Goal: Transaction & Acquisition: Purchase product/service

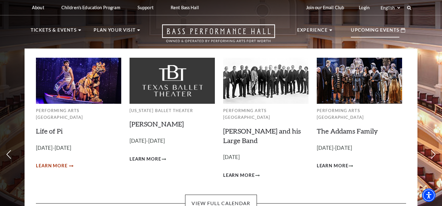
click at [63, 162] on span "Learn More" at bounding box center [52, 166] width 32 height 8
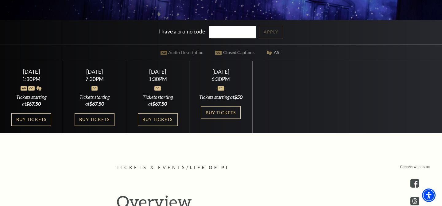
scroll to position [143, 0]
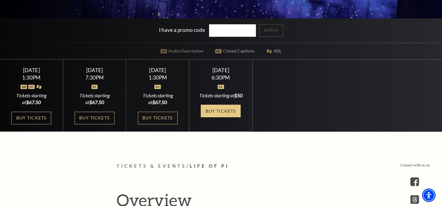
click at [225, 117] on link "Buy Tickets" at bounding box center [221, 111] width 40 height 13
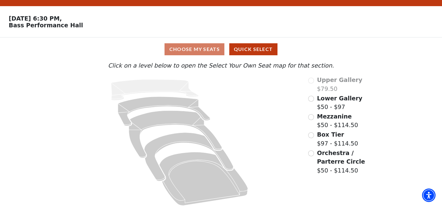
scroll to position [17, 0]
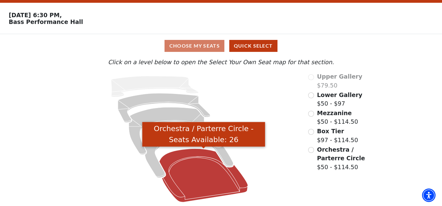
click at [193, 159] on icon "Orchestra / Parterre Circle - Seats Available: 26" at bounding box center [203, 175] width 88 height 53
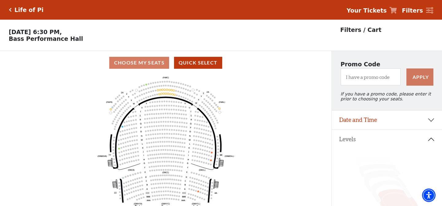
scroll to position [28, 0]
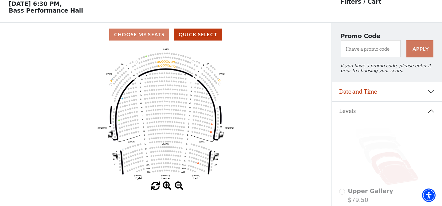
click at [393, 154] on icon at bounding box center [391, 163] width 40 height 22
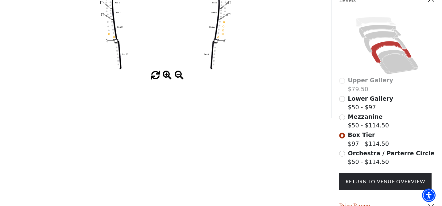
scroll to position [141, 0]
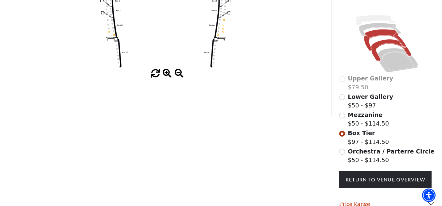
click at [374, 33] on icon at bounding box center [385, 39] width 42 height 21
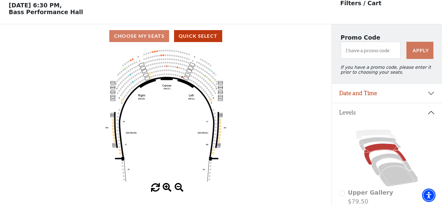
scroll to position [28, 0]
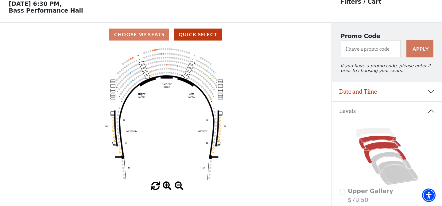
click at [369, 139] on icon at bounding box center [380, 142] width 42 height 13
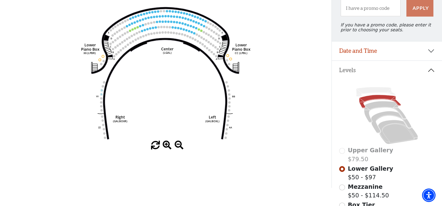
scroll to position [70, 0]
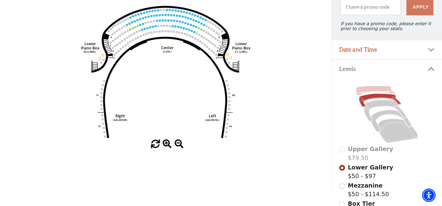
click at [375, 89] on icon at bounding box center [375, 91] width 39 height 10
click at [373, 107] on icon at bounding box center [385, 110] width 42 height 21
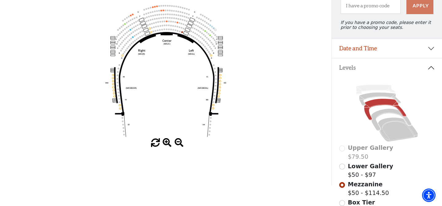
scroll to position [69, 0]
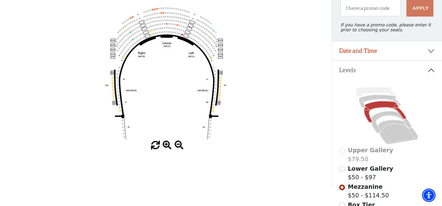
click at [304, 117] on icon "Center (MEZC) Right (MEZR) Left (MEZL) (MEXBOXR) (MEXBOXL) XX WW CC DD YY BB ZZ…" at bounding box center [166, 73] width 298 height 135
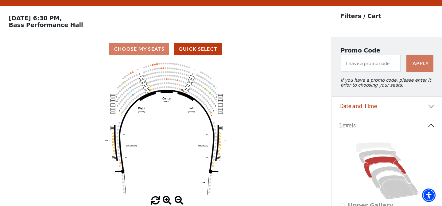
scroll to position [0, 0]
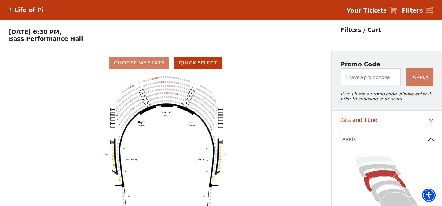
click at [12, 10] on div "Life of Pi" at bounding box center [28, 9] width 32 height 7
click at [9, 9] on icon "Click here to go back to filters" at bounding box center [10, 10] width 3 height 4
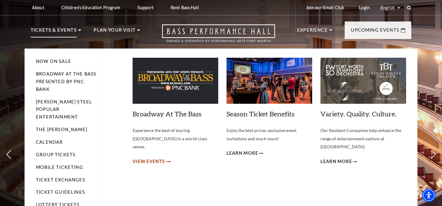
click at [142, 158] on span "View Events" at bounding box center [149, 162] width 32 height 8
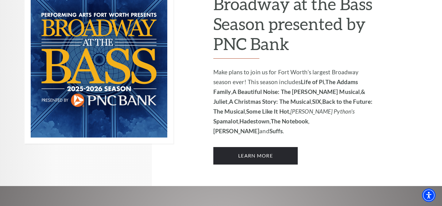
scroll to position [451, 0]
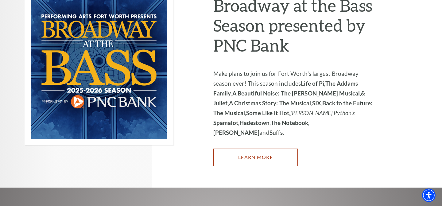
click at [263, 148] on link "Learn More" at bounding box center [255, 156] width 84 height 17
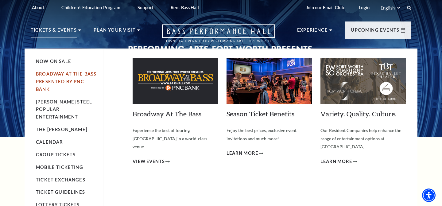
click at [56, 76] on link "Broadway At The Bass presented by PNC Bank" at bounding box center [66, 81] width 60 height 21
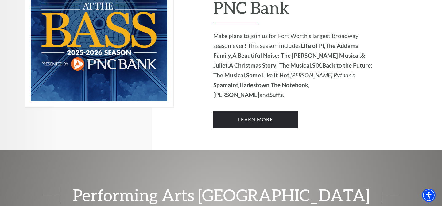
scroll to position [490, 0]
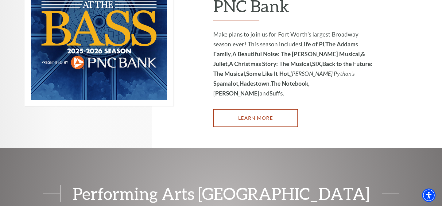
click at [247, 109] on link "Learn More" at bounding box center [255, 117] width 84 height 17
click at [244, 109] on link "Learn More" at bounding box center [255, 117] width 84 height 17
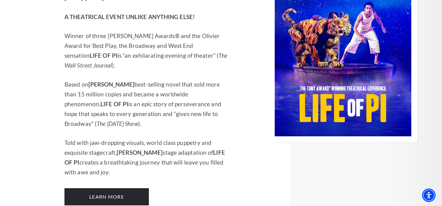
scroll to position [791, 0]
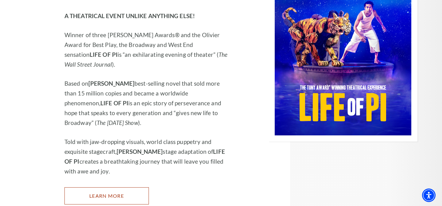
click at [120, 187] on link "Learn More" at bounding box center [106, 195] width 84 height 17
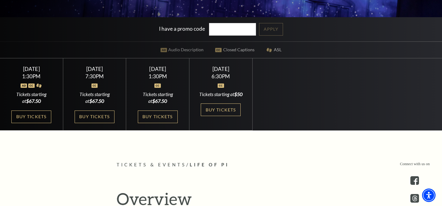
scroll to position [144, 0]
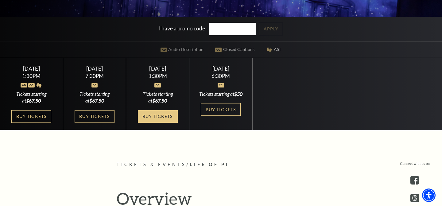
click at [157, 120] on link "Buy Tickets" at bounding box center [158, 116] width 40 height 13
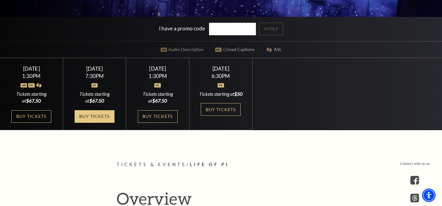
click at [105, 121] on link "Buy Tickets" at bounding box center [95, 116] width 40 height 13
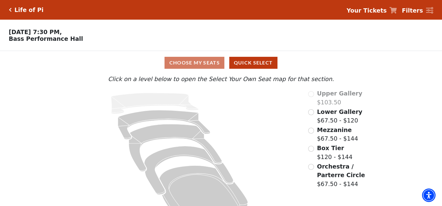
scroll to position [17, 0]
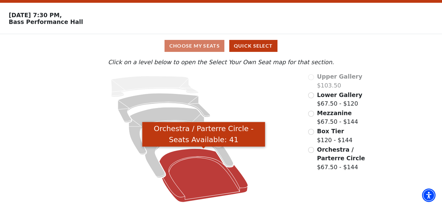
click at [207, 169] on icon "Orchestra / Parterre Circle - Seats Available: 41" at bounding box center [203, 175] width 88 height 53
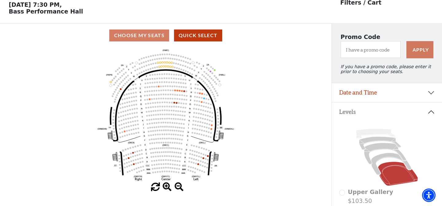
scroll to position [28, 0]
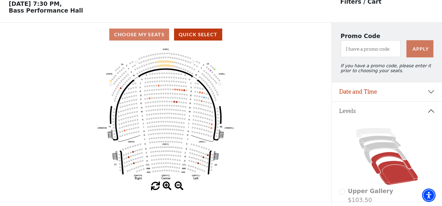
click at [388, 156] on icon at bounding box center [391, 163] width 40 height 22
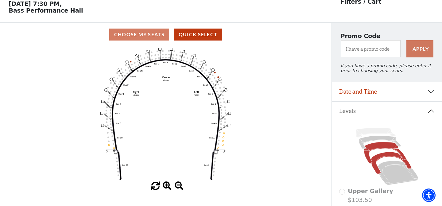
click at [371, 148] on icon at bounding box center [385, 152] width 42 height 21
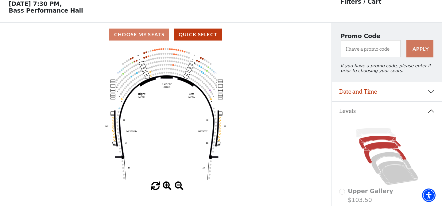
click at [368, 140] on icon at bounding box center [380, 142] width 42 height 13
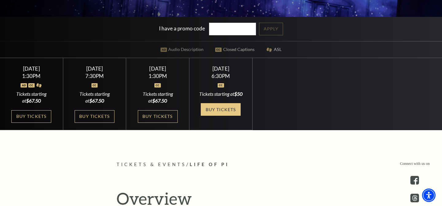
click at [218, 115] on link "Buy Tickets" at bounding box center [221, 109] width 40 height 13
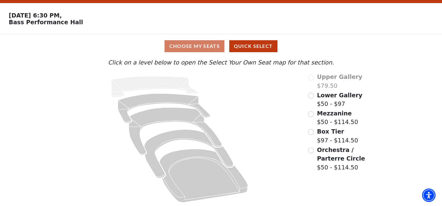
scroll to position [17, 0]
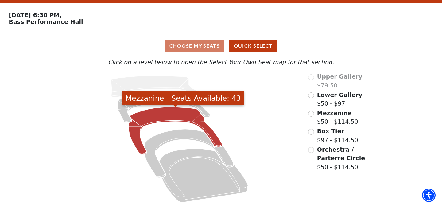
click at [172, 114] on icon "Mezzanine - Seats Available: 43" at bounding box center [175, 130] width 93 height 47
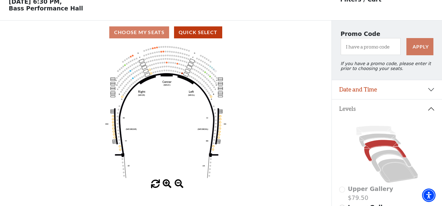
scroll to position [32, 0]
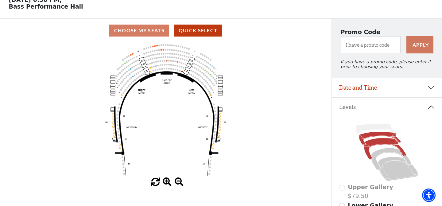
click at [377, 136] on icon at bounding box center [380, 138] width 42 height 13
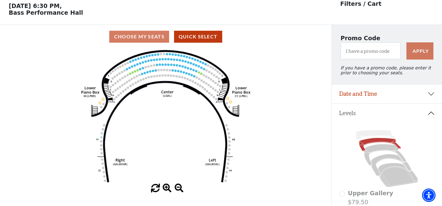
scroll to position [28, 0]
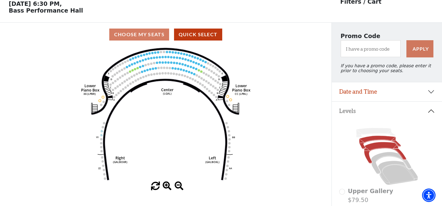
click at [375, 146] on icon at bounding box center [385, 152] width 42 height 21
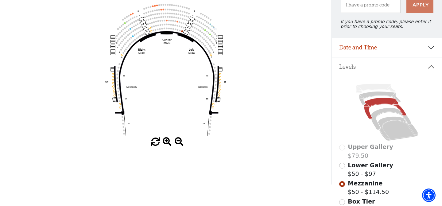
scroll to position [74, 0]
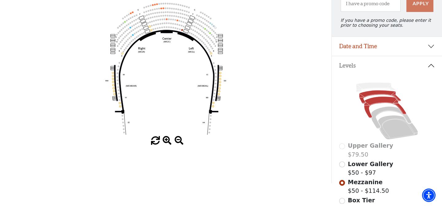
click at [371, 94] on icon at bounding box center [380, 96] width 42 height 13
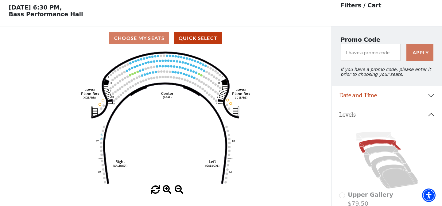
scroll to position [28, 0]
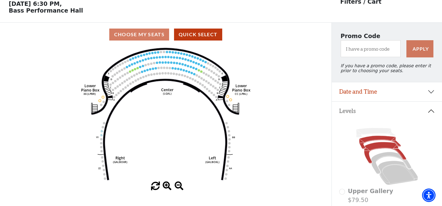
click at [378, 146] on icon at bounding box center [385, 152] width 42 height 21
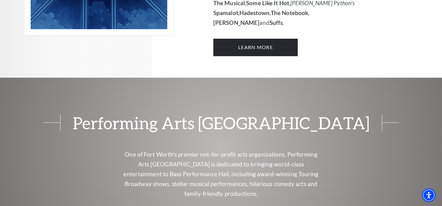
scroll to position [562, 0]
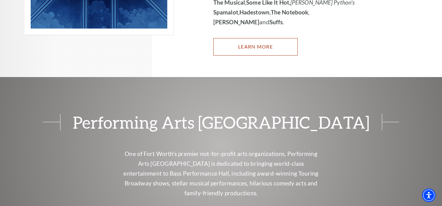
click at [251, 38] on link "Learn More" at bounding box center [255, 46] width 84 height 17
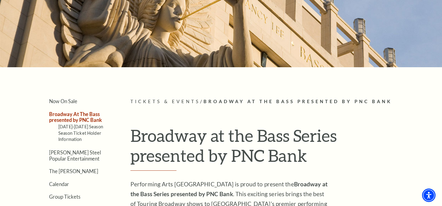
scroll to position [70, 0]
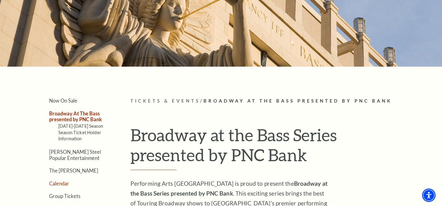
click at [66, 180] on link "Calendar" at bounding box center [59, 183] width 20 height 6
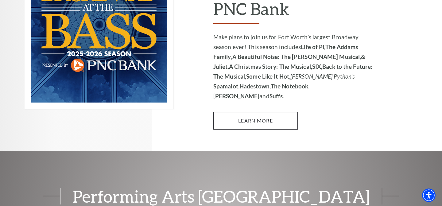
scroll to position [487, 0]
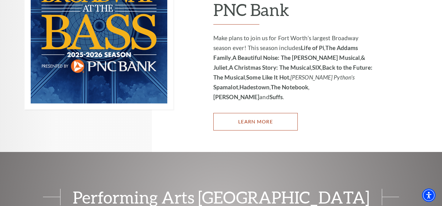
click at [255, 113] on link "Learn More" at bounding box center [255, 121] width 84 height 17
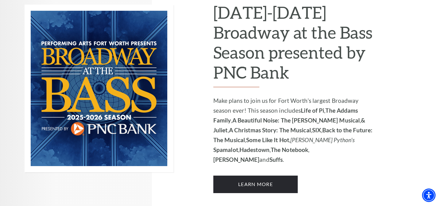
scroll to position [426, 0]
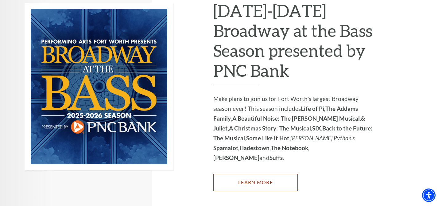
click at [255, 174] on link "Learn More" at bounding box center [255, 182] width 84 height 17
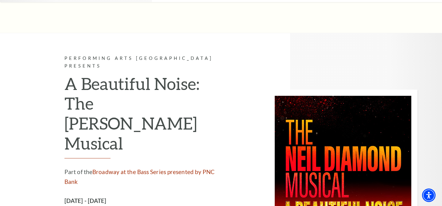
scroll to position [1350, 0]
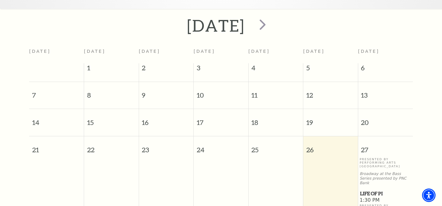
scroll to position [113, 0]
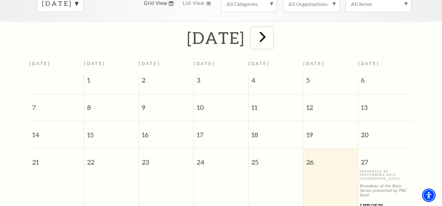
click at [271, 32] on span "next" at bounding box center [262, 36] width 17 height 17
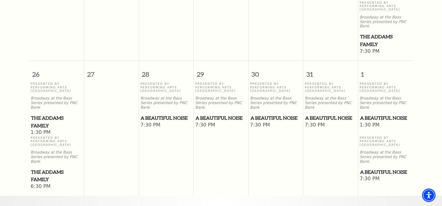
scroll to position [519, 0]
click at [163, 81] on div "Presented By Performing Arts Fort Worth Broadway at the Bass Series presented b…" at bounding box center [166, 101] width 52 height 40
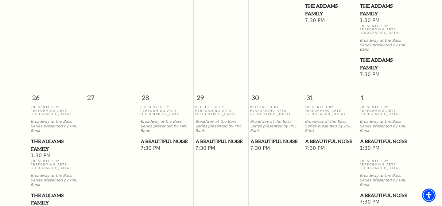
scroll to position [493, 0]
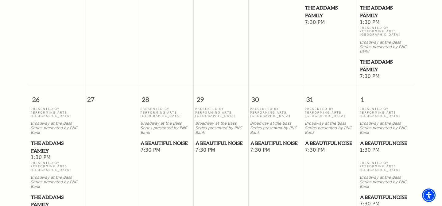
click at [172, 121] on p "Broadway at the Bass Series presented by PNC Bank" at bounding box center [166, 127] width 52 height 13
click at [167, 107] on p "Presented By Performing Arts Fort Worth" at bounding box center [166, 112] width 52 height 10
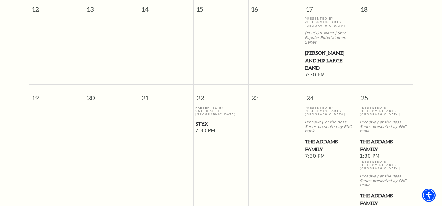
scroll to position [348, 0]
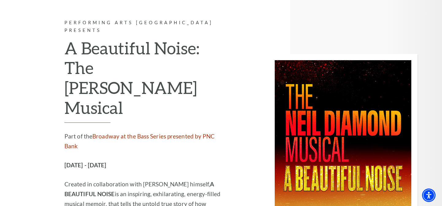
scroll to position [1391, 0]
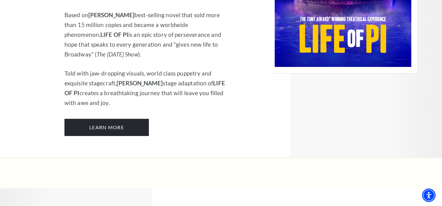
scroll to position [861, 0]
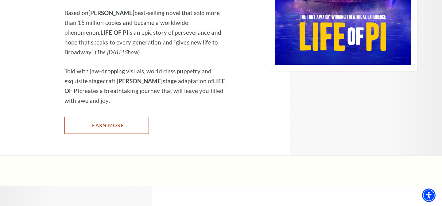
click at [106, 117] on link "Learn More" at bounding box center [106, 125] width 84 height 17
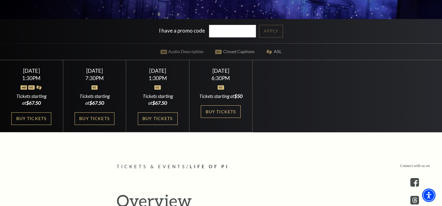
scroll to position [144, 0]
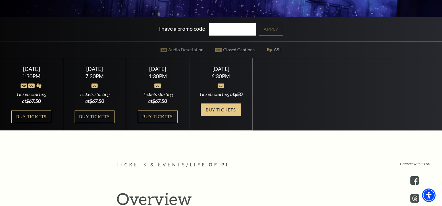
click at [216, 116] on link "Buy Tickets" at bounding box center [221, 109] width 40 height 13
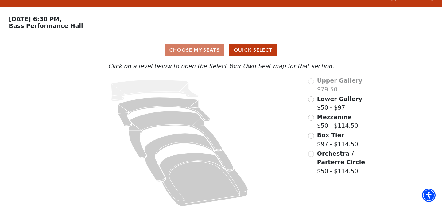
scroll to position [17, 0]
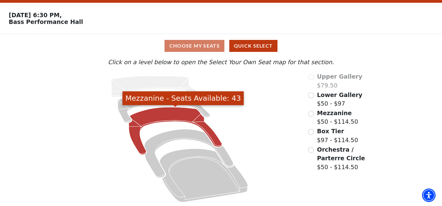
click at [175, 110] on icon "Mezzanine - Seats Available: 43" at bounding box center [175, 130] width 93 height 47
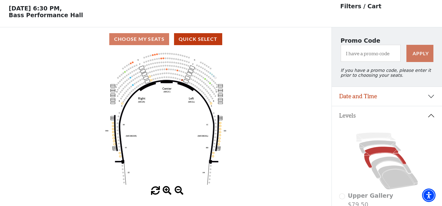
scroll to position [28, 0]
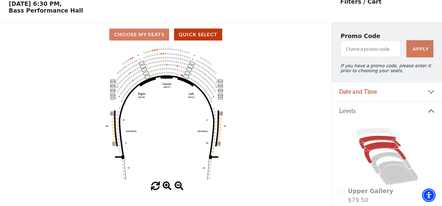
click at [373, 139] on icon at bounding box center [380, 142] width 42 height 13
